Goal: Book appointment/travel/reservation

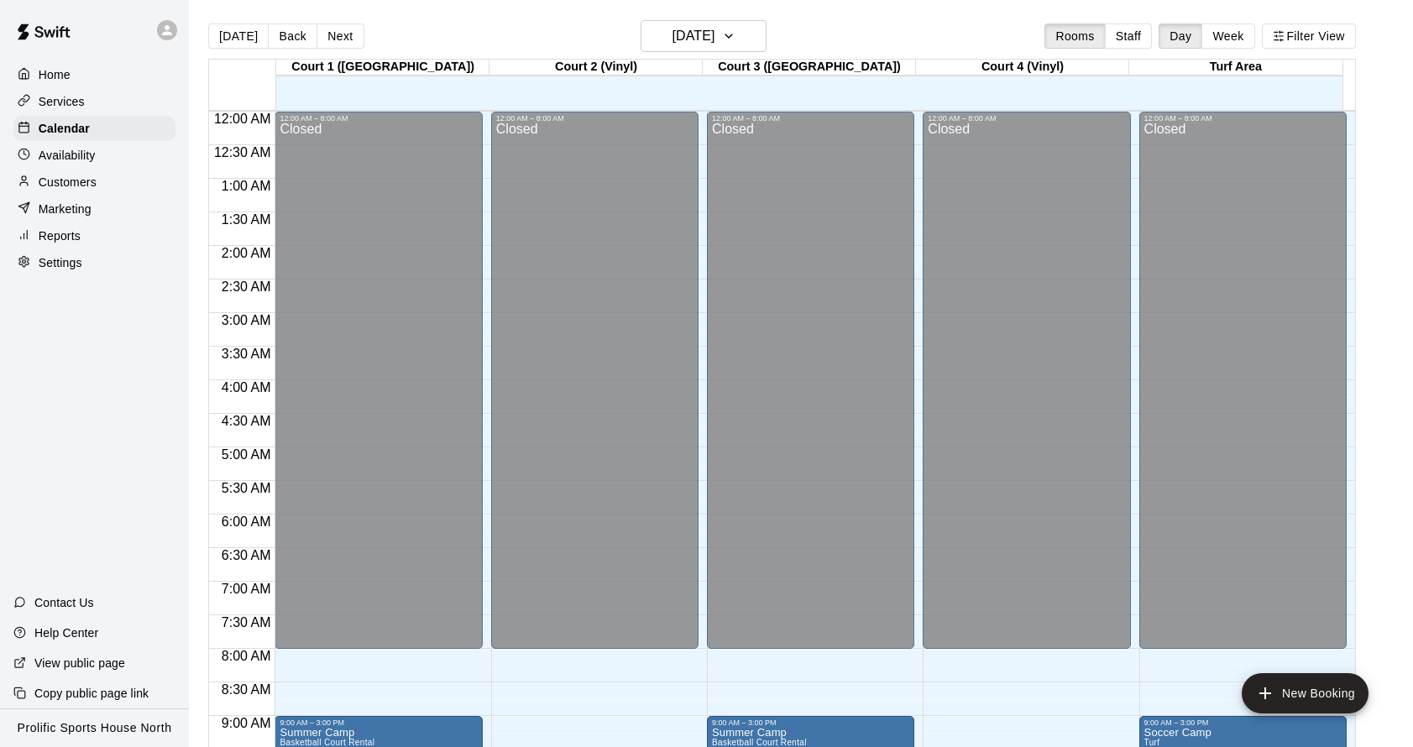
scroll to position [907, 0]
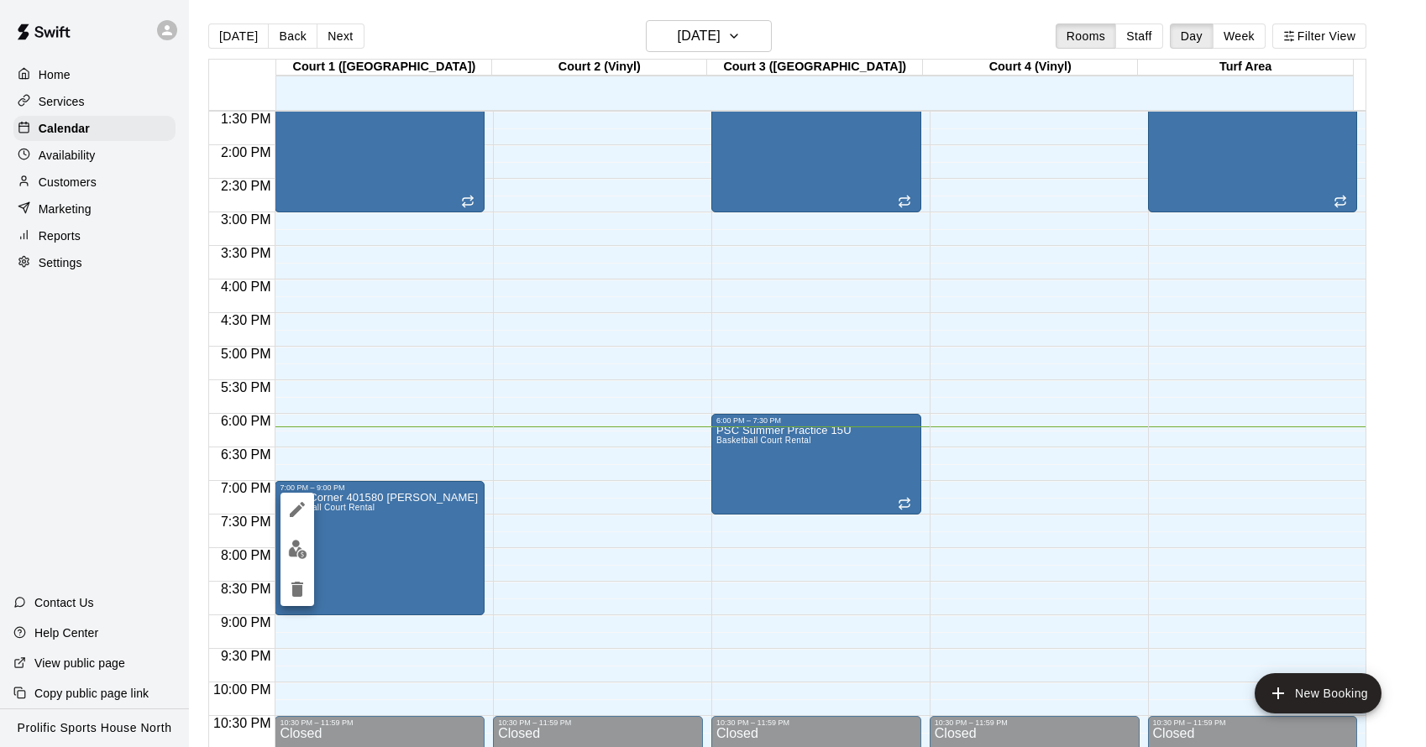
drag, startPoint x: 882, startPoint y: 38, endPoint x: 897, endPoint y: 44, distance: 16.2
click at [897, 45] on div at bounding box center [713, 373] width 1426 height 747
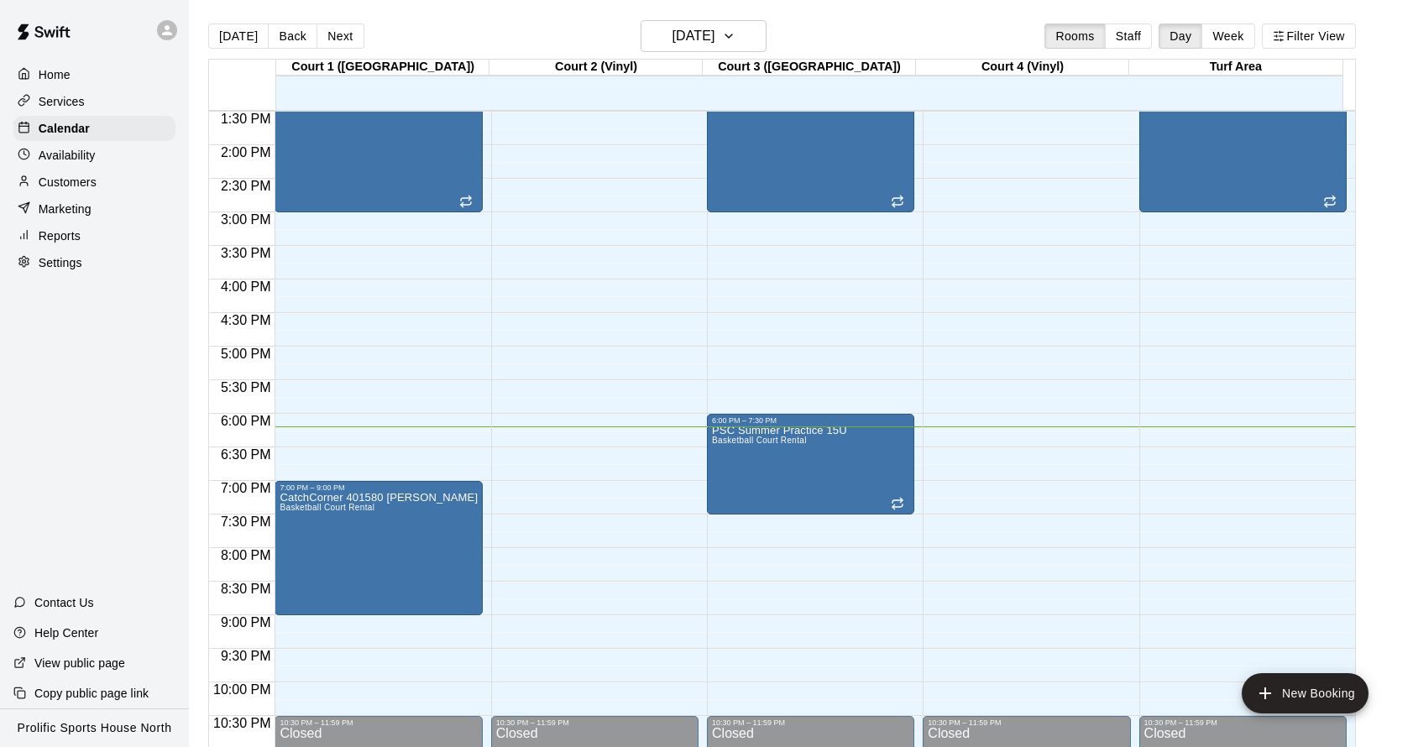
scroll to position [916, 0]
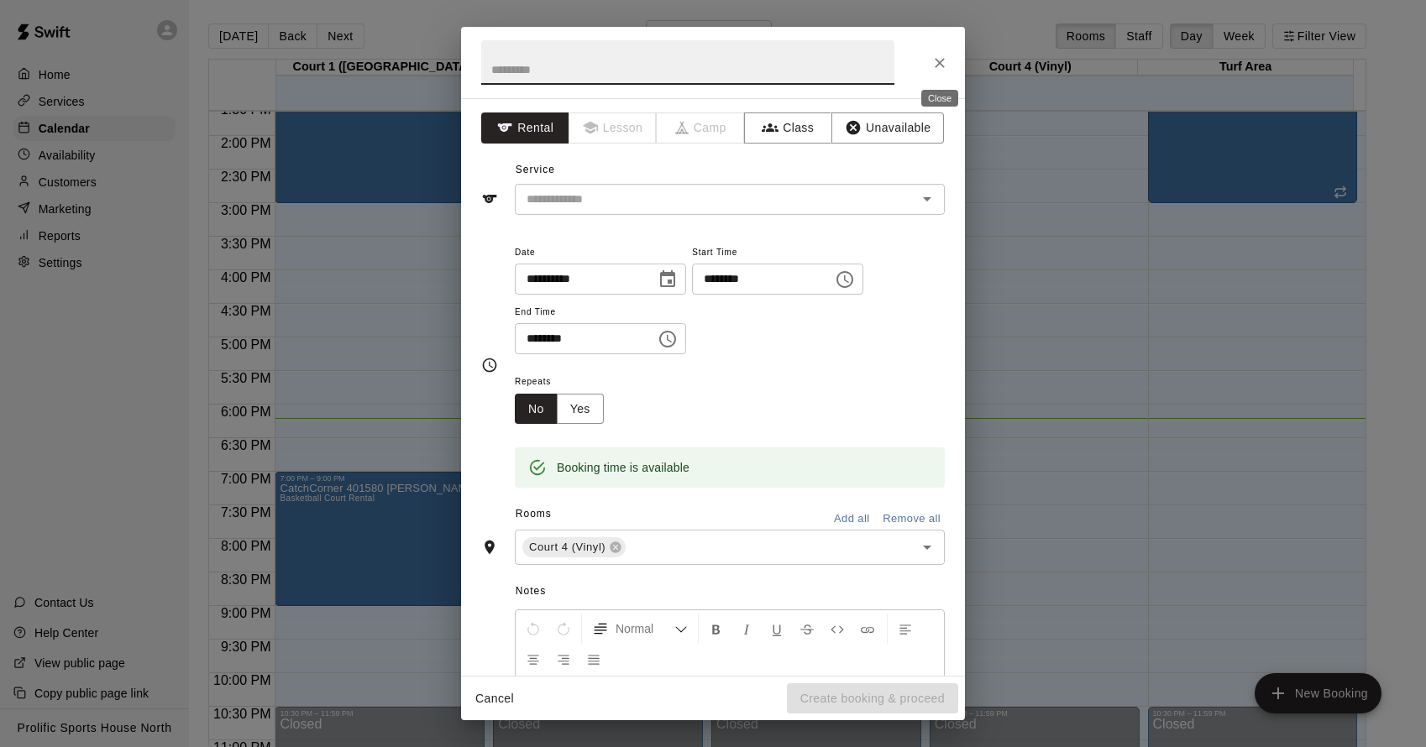
click at [939, 63] on icon "Close" at bounding box center [940, 63] width 10 height 10
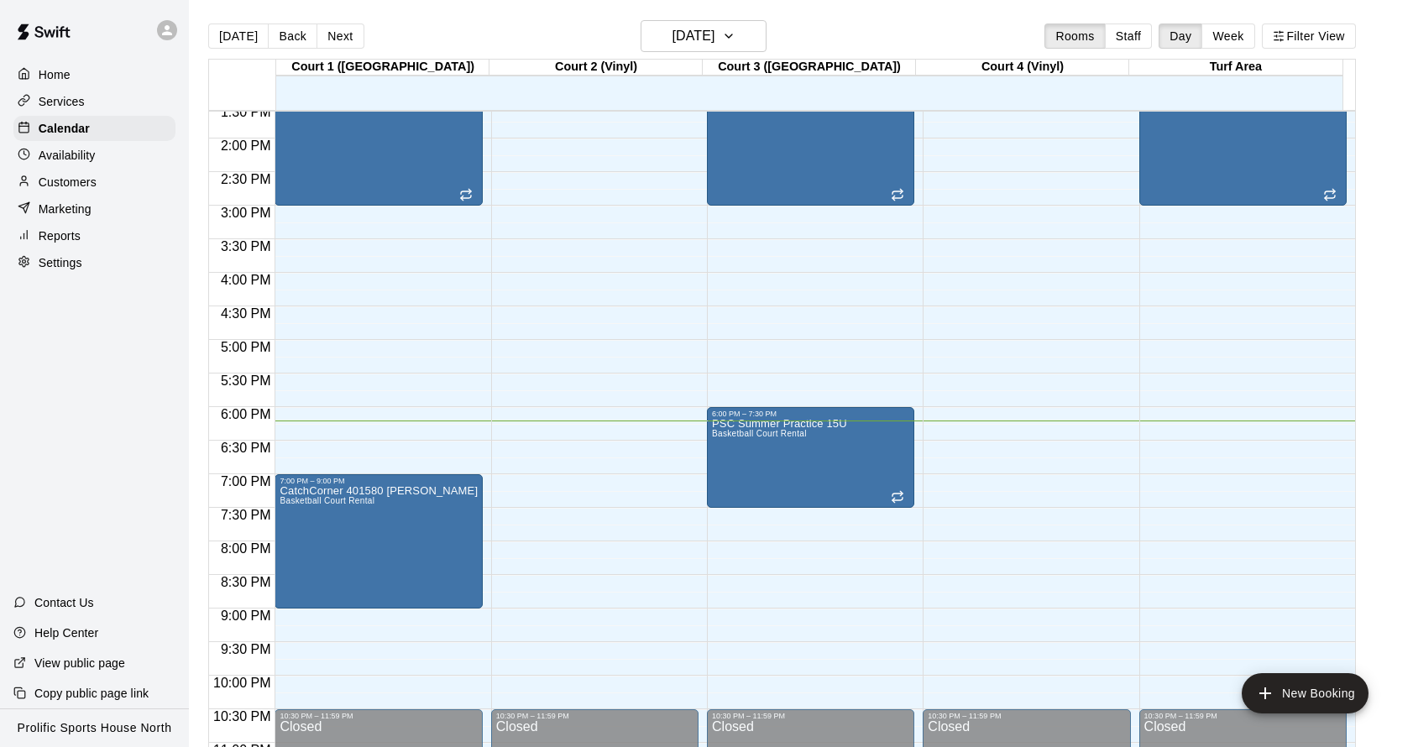
scroll to position [913, 0]
click at [323, 39] on button "Next" at bounding box center [340, 36] width 47 height 25
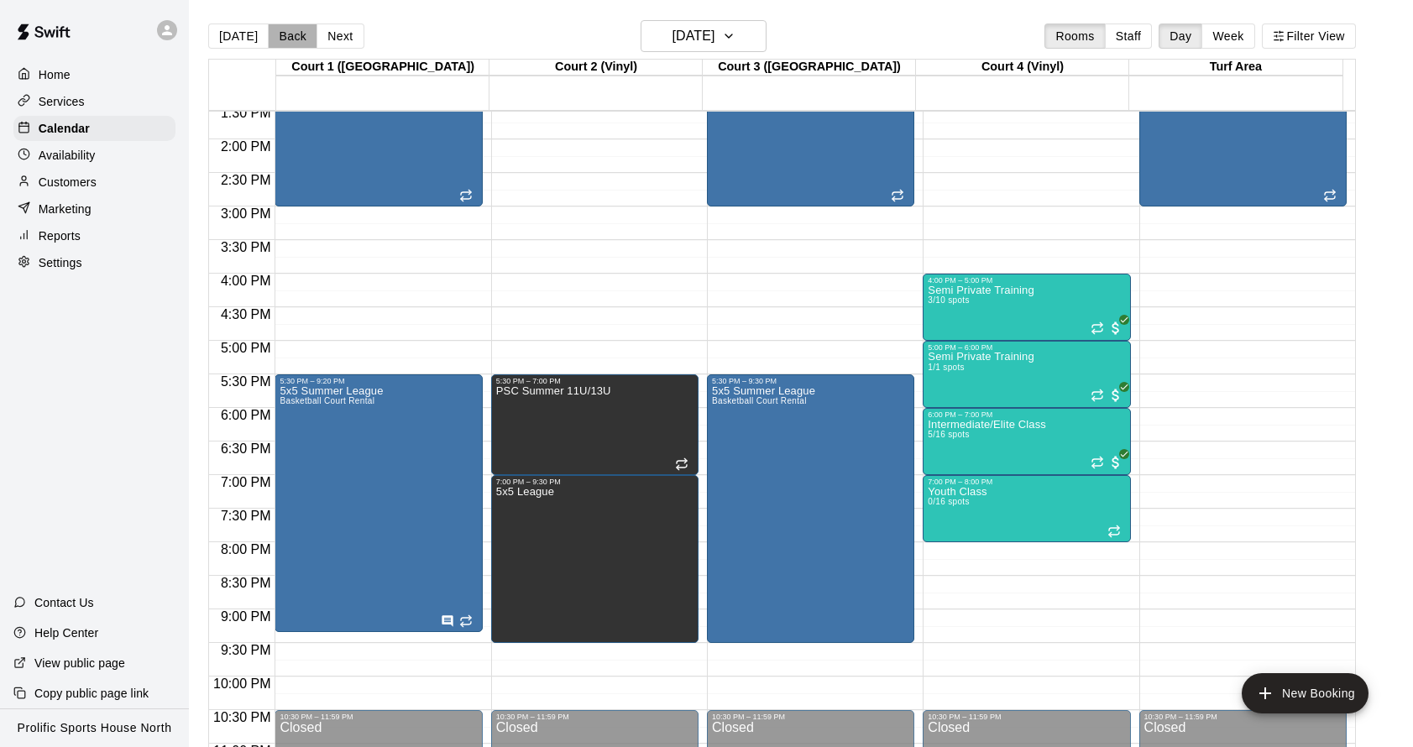
click at [288, 45] on button "Back" at bounding box center [293, 36] width 50 height 25
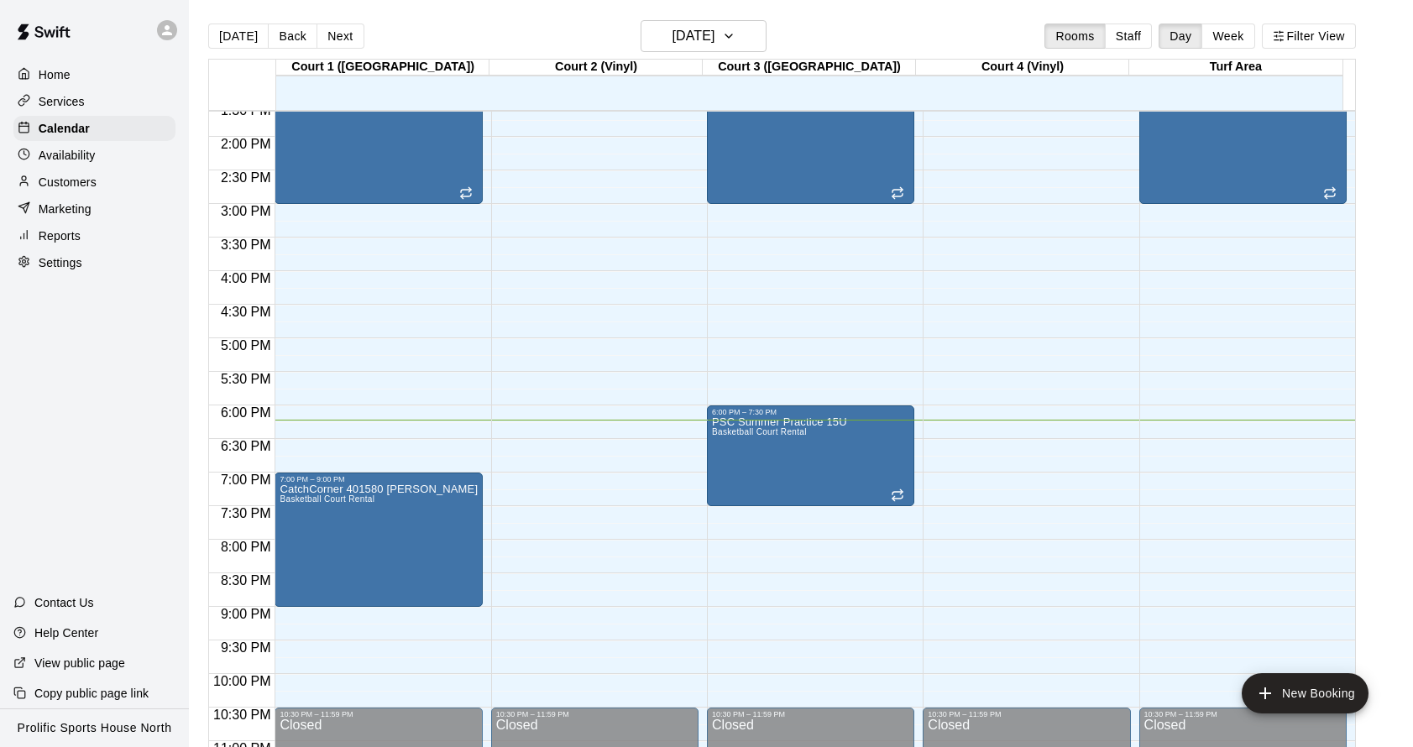
scroll to position [916, 0]
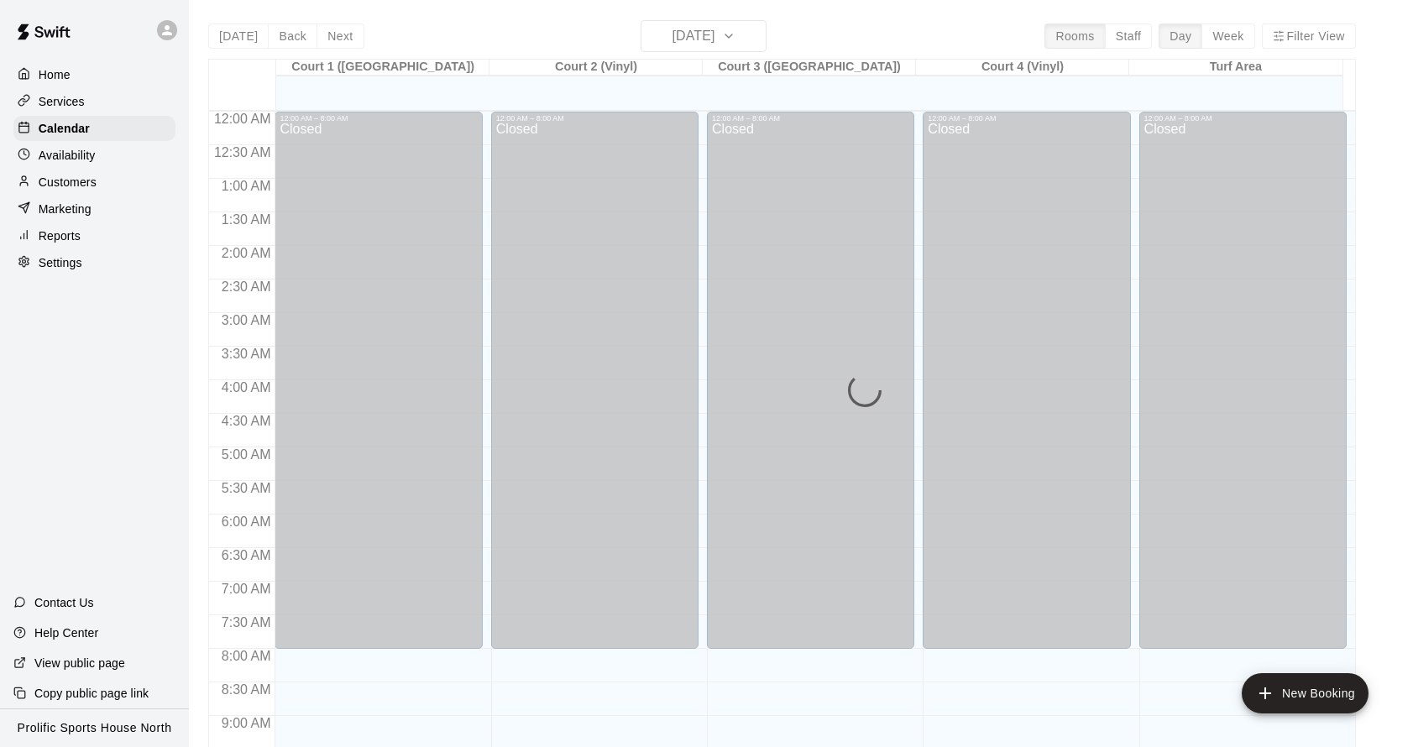
scroll to position [907, 0]
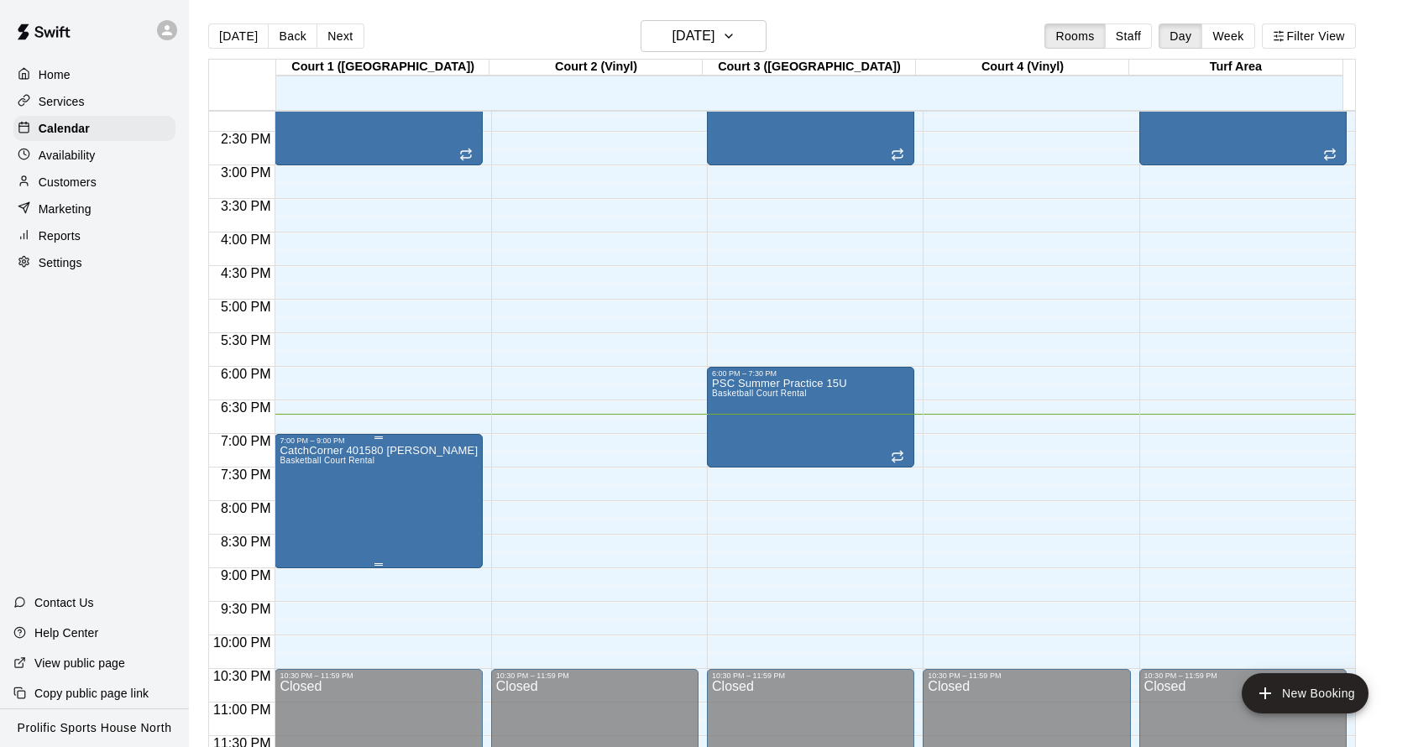
scroll to position [957, 0]
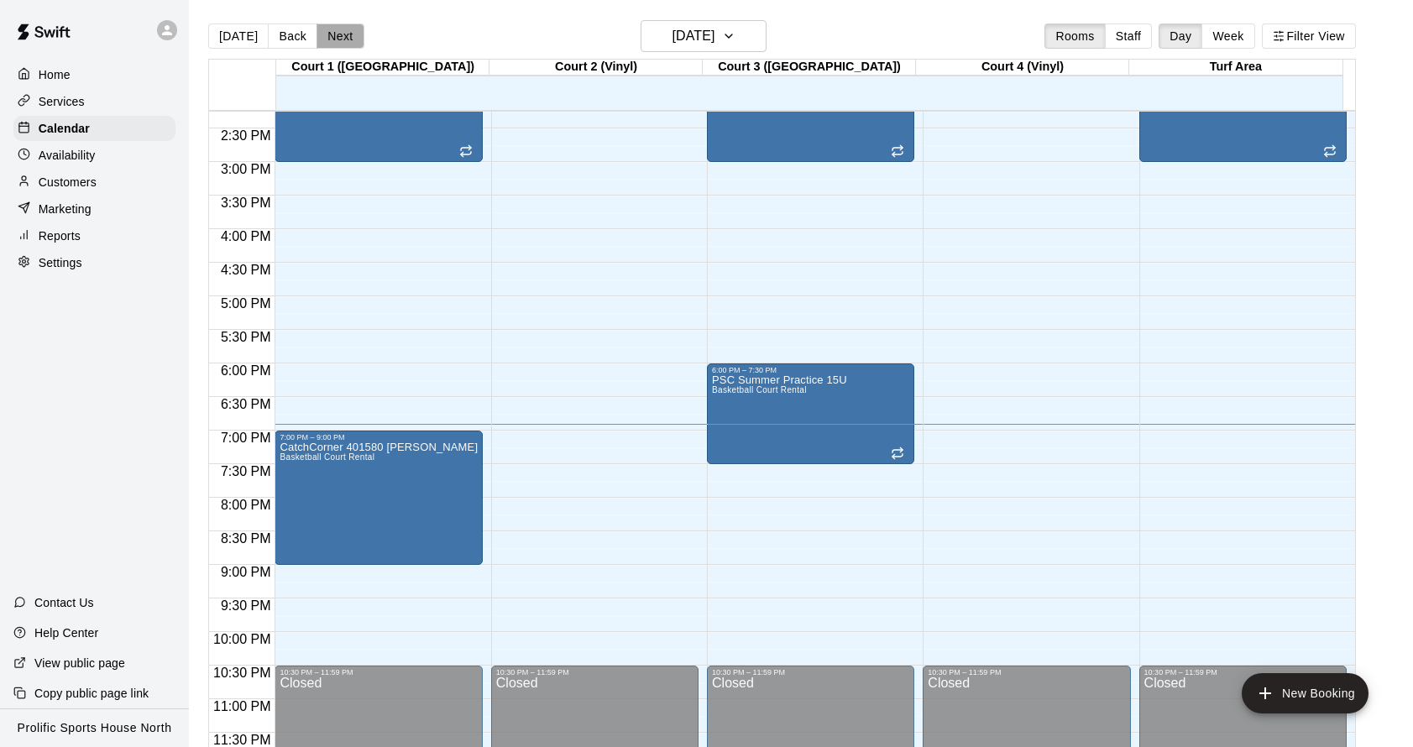
click at [348, 34] on button "Next" at bounding box center [340, 36] width 47 height 25
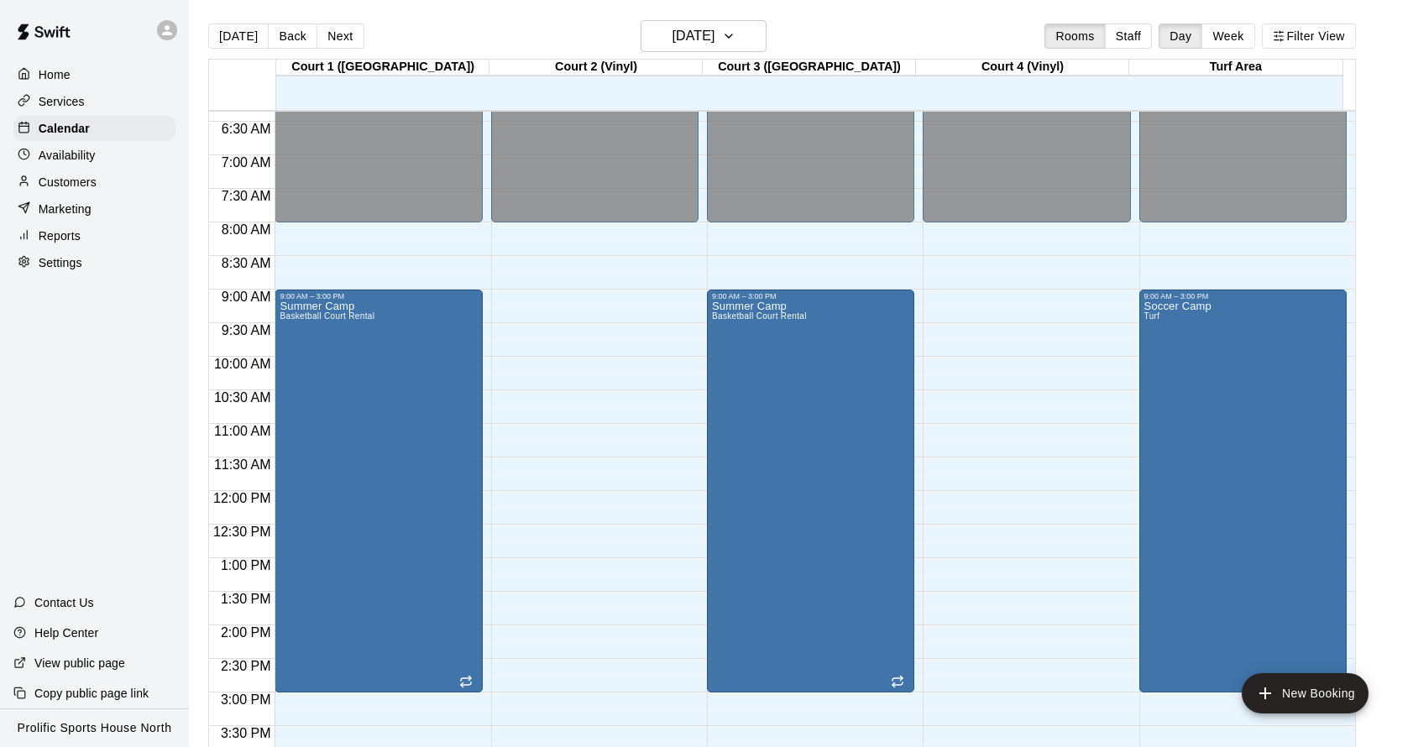
scroll to position [426, 0]
